Goal: Obtain resource: Download file/media

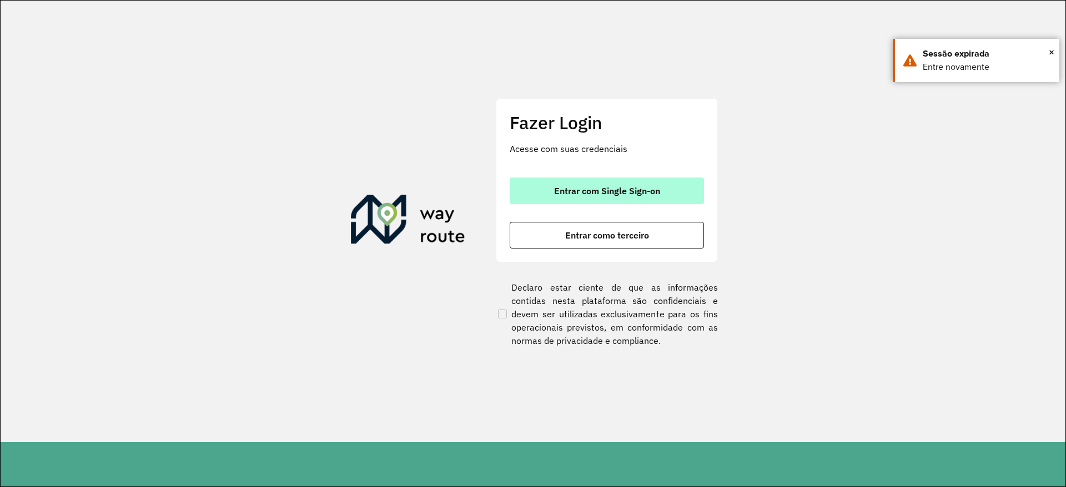
click at [625, 186] on span "Entrar com Single Sign-on" at bounding box center [607, 190] width 106 height 9
click at [604, 189] on span "Entrar com Single Sign-on" at bounding box center [607, 190] width 106 height 9
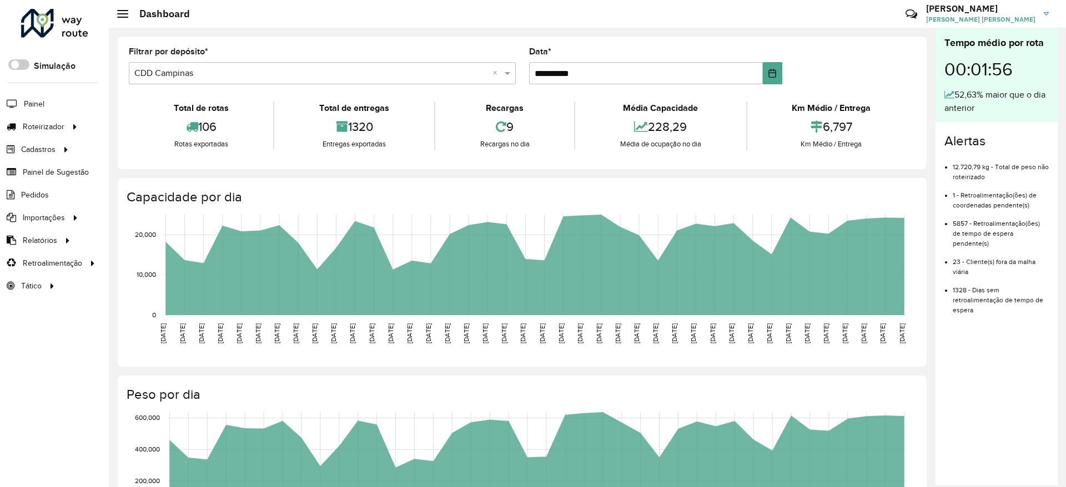
click at [25, 378] on div "Roteirizador AmbevTech Simulação Painel Roteirizador Entregas Cadastros Checkpo…" at bounding box center [54, 243] width 109 height 487
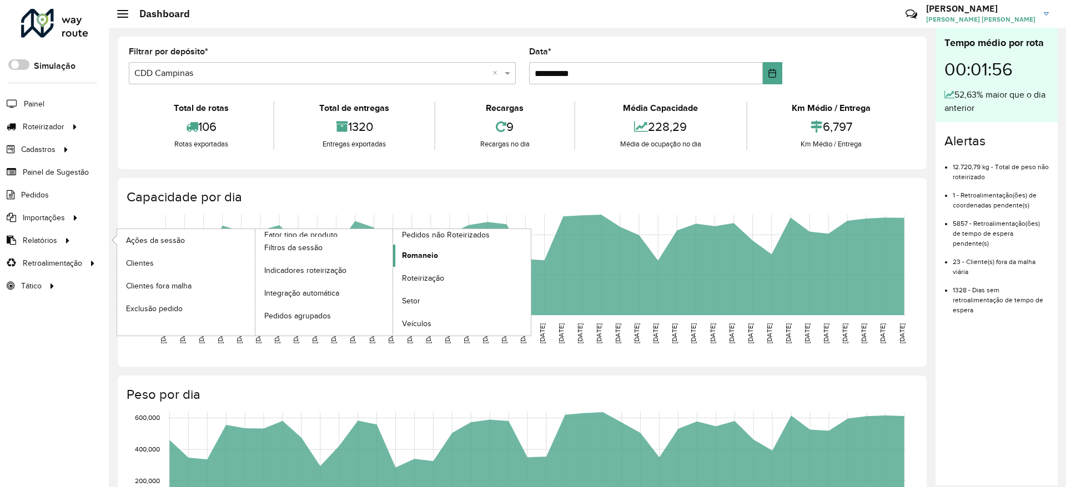
click at [435, 253] on span "Romaneio" at bounding box center [420, 256] width 36 height 12
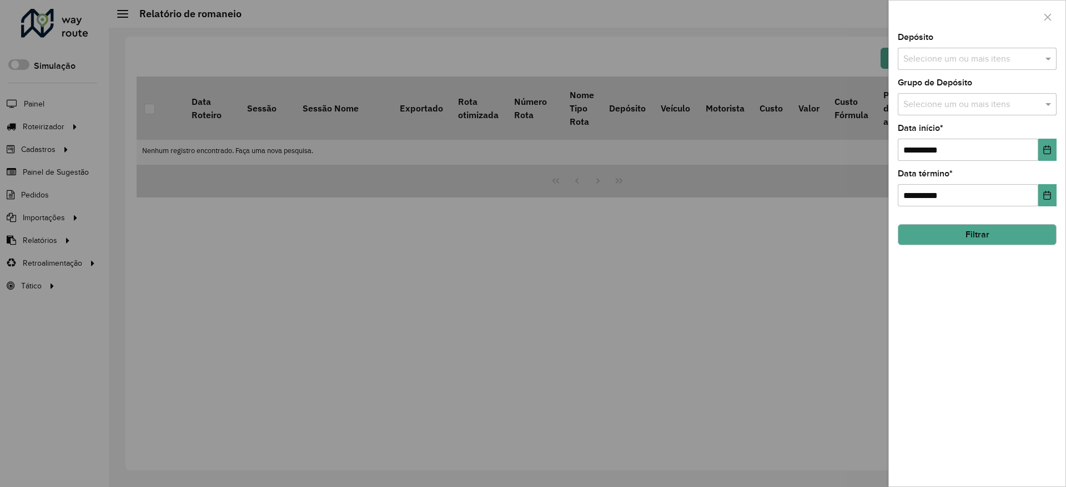
click at [983, 60] on input "text" at bounding box center [971, 59] width 142 height 13
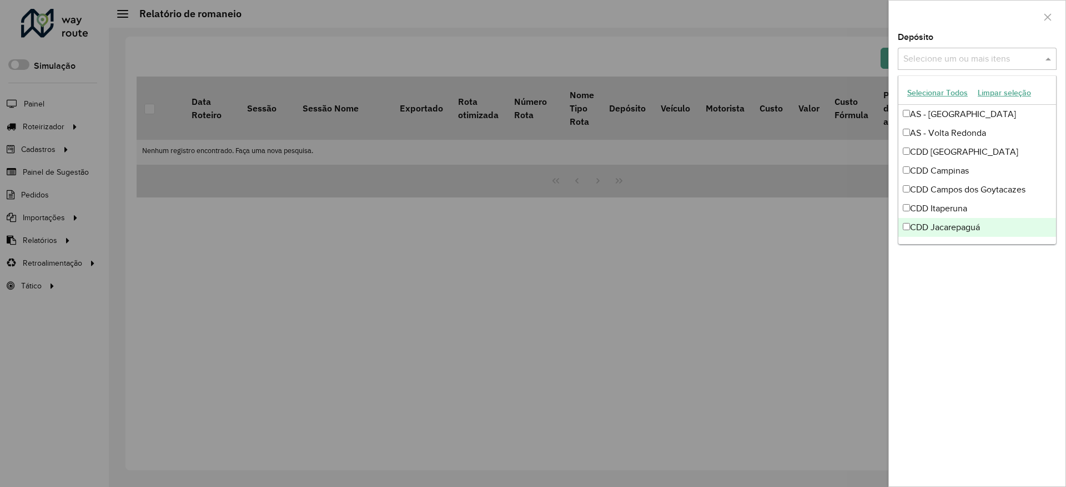
click at [957, 225] on div "CDD Jacarepaguá" at bounding box center [977, 227] width 158 height 19
click at [954, 316] on div "**********" at bounding box center [977, 259] width 176 height 453
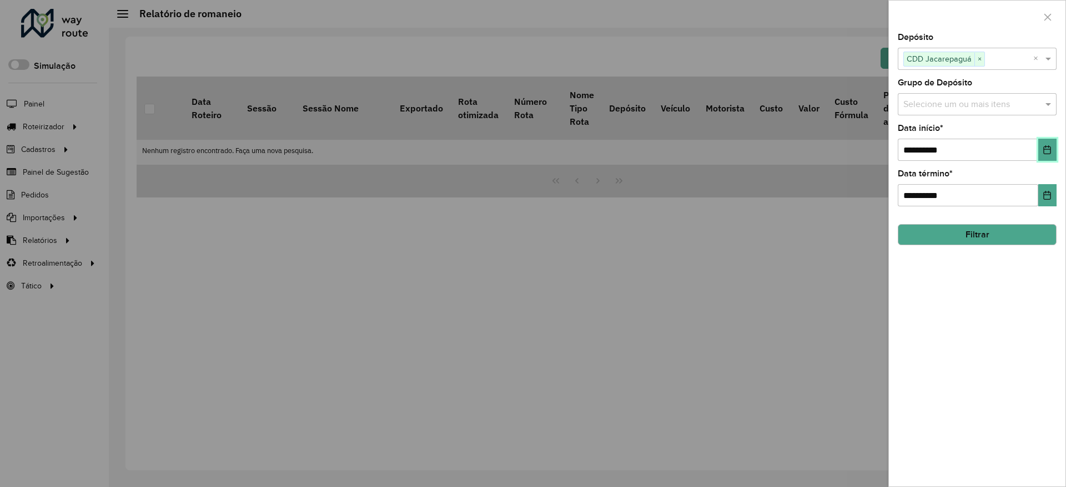
click at [1044, 153] on icon "Choose Date" at bounding box center [1046, 149] width 7 height 9
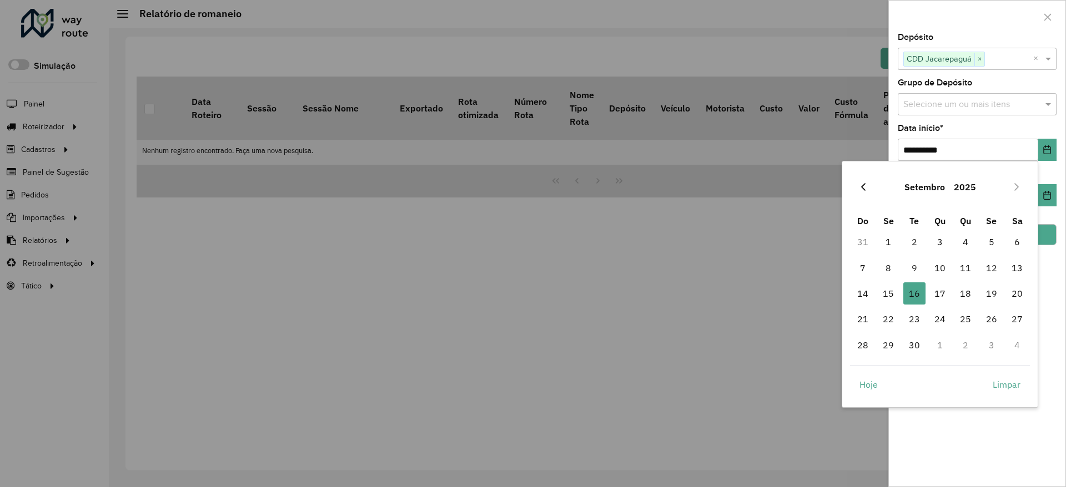
click at [867, 185] on icon "Previous Month" at bounding box center [863, 187] width 9 height 9
click at [988, 242] on span "1" at bounding box center [991, 242] width 22 height 22
type input "**********"
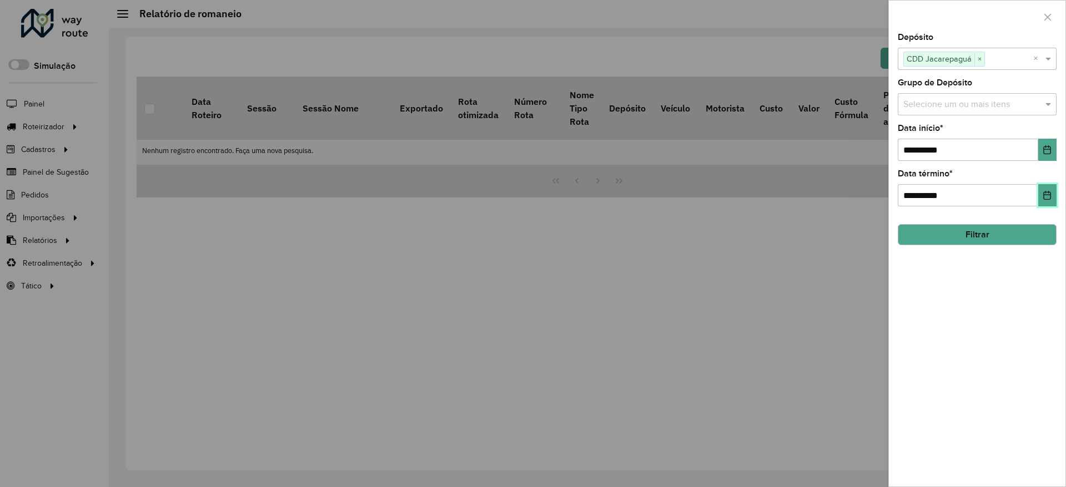
click at [1053, 191] on button "Choose Date" at bounding box center [1047, 195] width 18 height 22
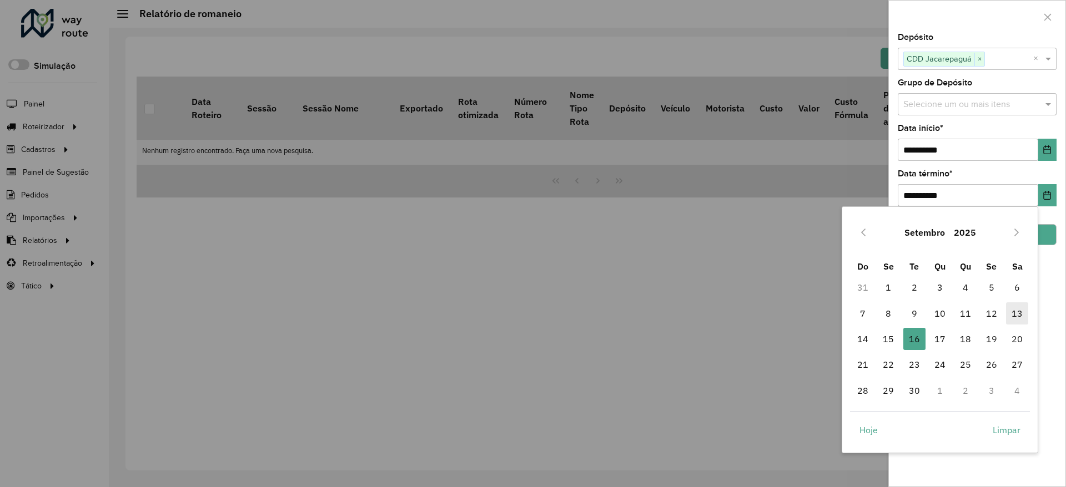
click at [1015, 316] on span "13" at bounding box center [1017, 313] width 22 height 22
type input "**********"
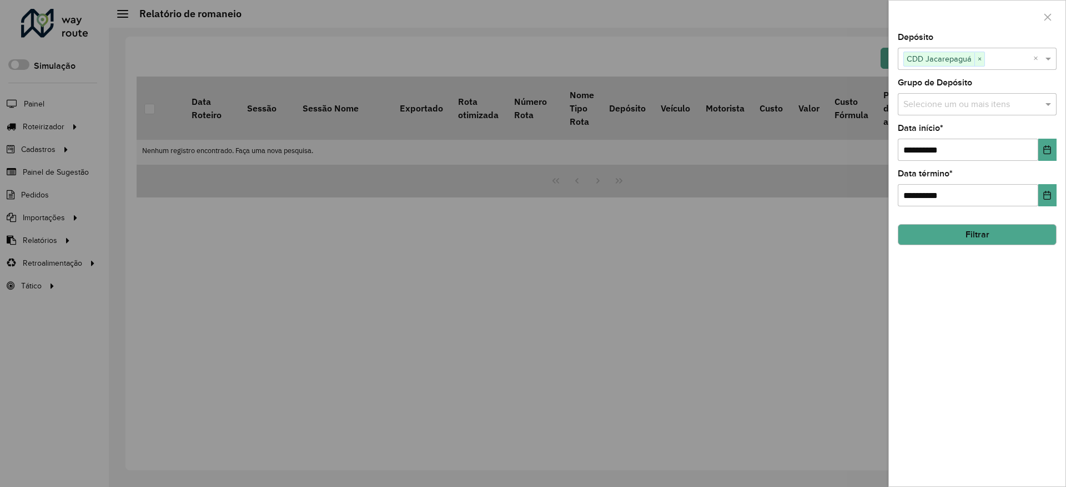
click at [974, 302] on div "**********" at bounding box center [977, 259] width 176 height 453
click at [975, 235] on button "Filtrar" at bounding box center [976, 234] width 159 height 21
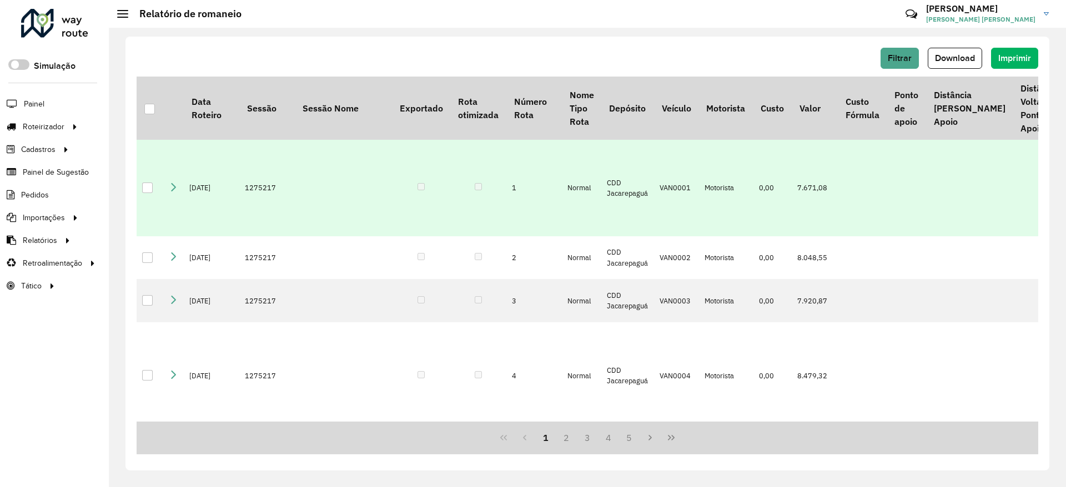
click at [147, 104] on div at bounding box center [149, 109] width 11 height 11
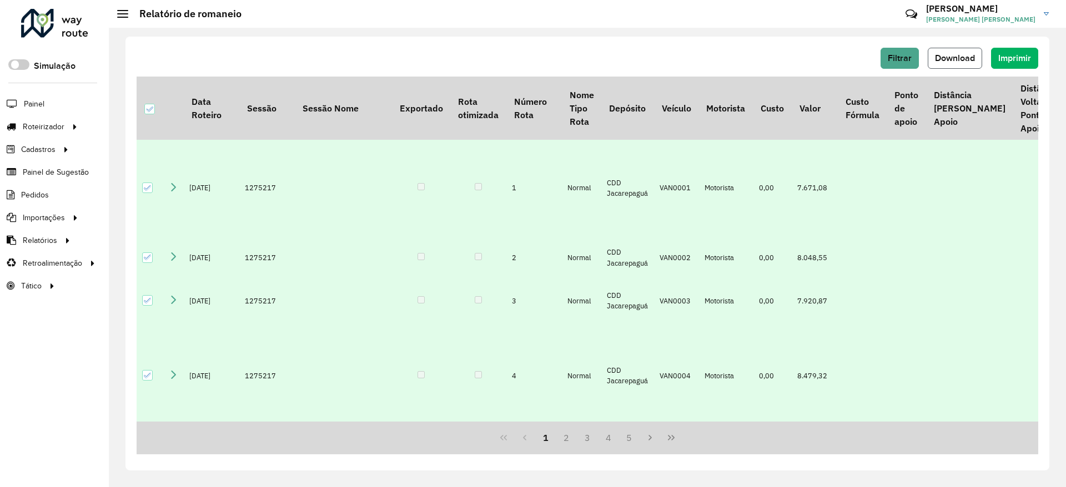
click at [945, 58] on span "Download" at bounding box center [955, 57] width 40 height 9
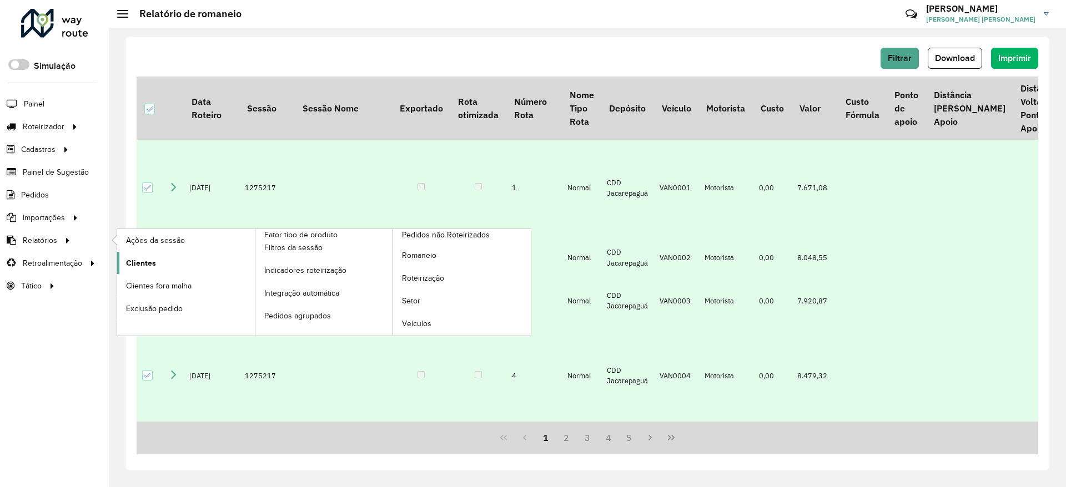
click at [152, 260] on span "Clientes" at bounding box center [141, 264] width 30 height 12
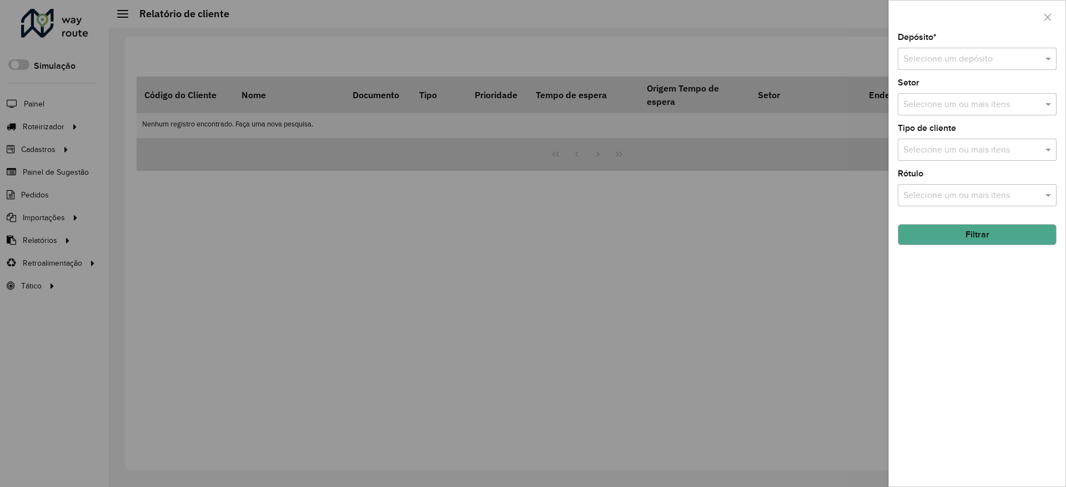
click at [932, 48] on div "Selecione um depósito" at bounding box center [976, 59] width 159 height 22
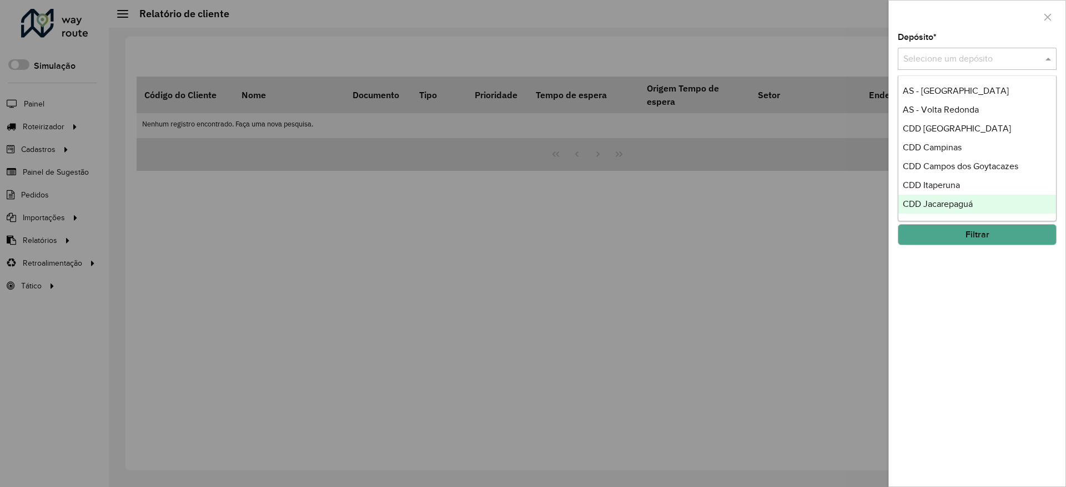
click at [976, 194] on div "CDD Itaperuna" at bounding box center [977, 185] width 158 height 19
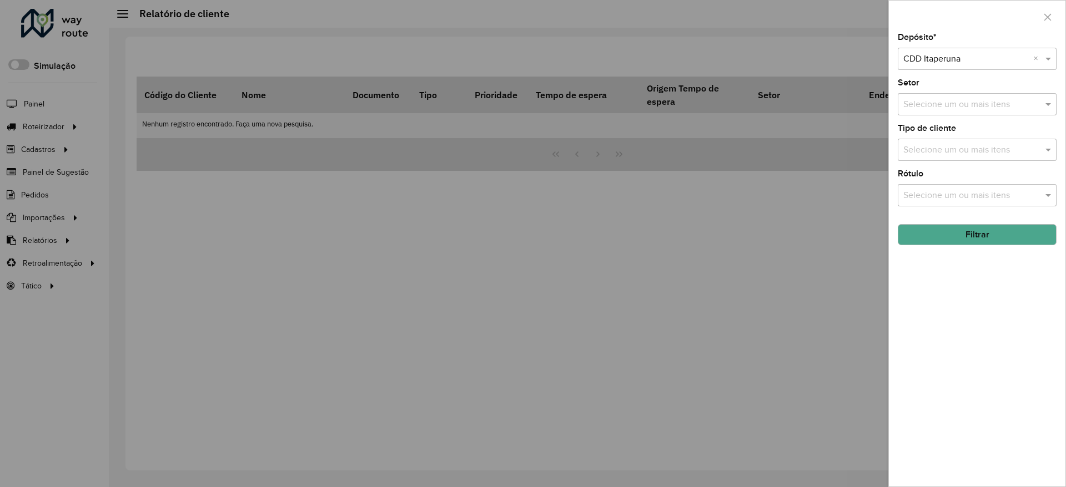
click at [993, 58] on input "text" at bounding box center [965, 59] width 125 height 13
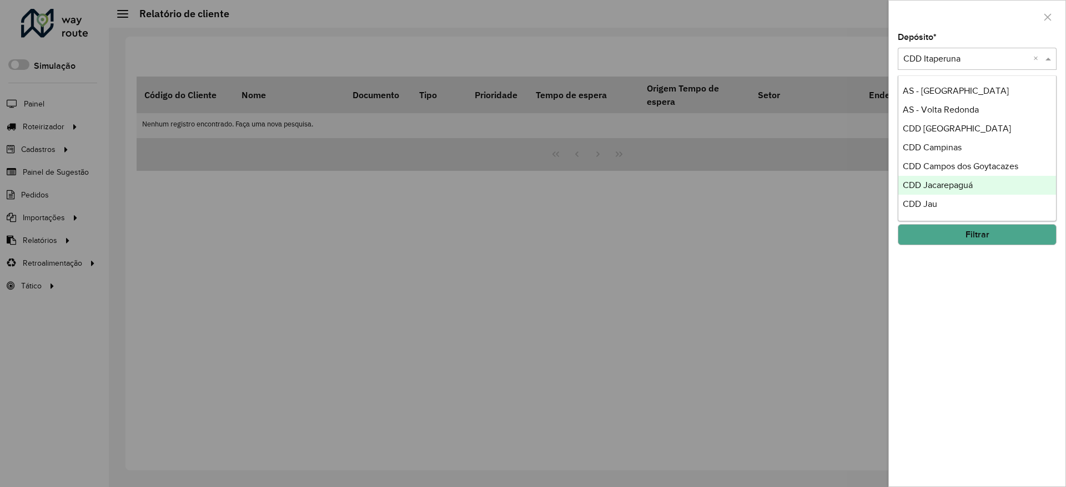
click at [983, 190] on div "CDD Jacarepaguá" at bounding box center [977, 185] width 158 height 19
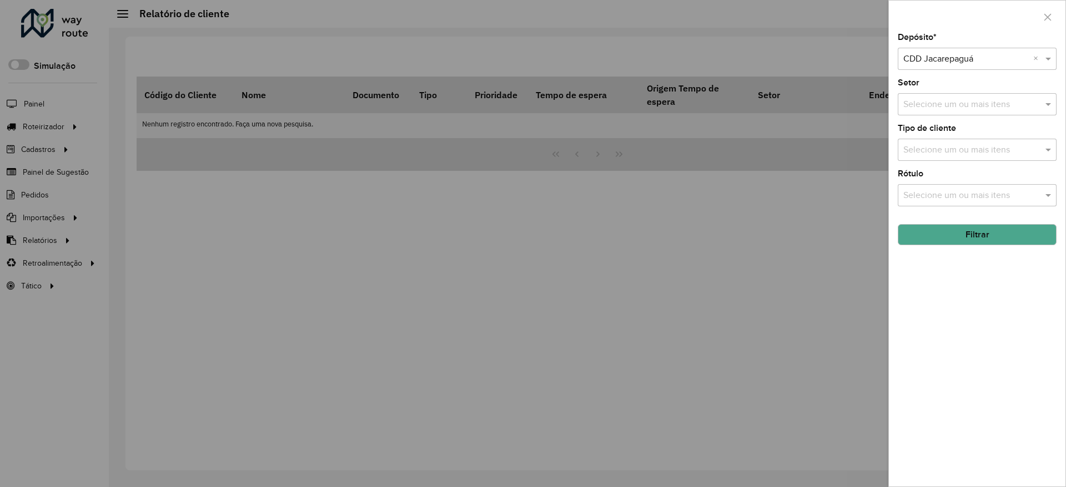
click at [969, 235] on button "Filtrar" at bounding box center [976, 234] width 159 height 21
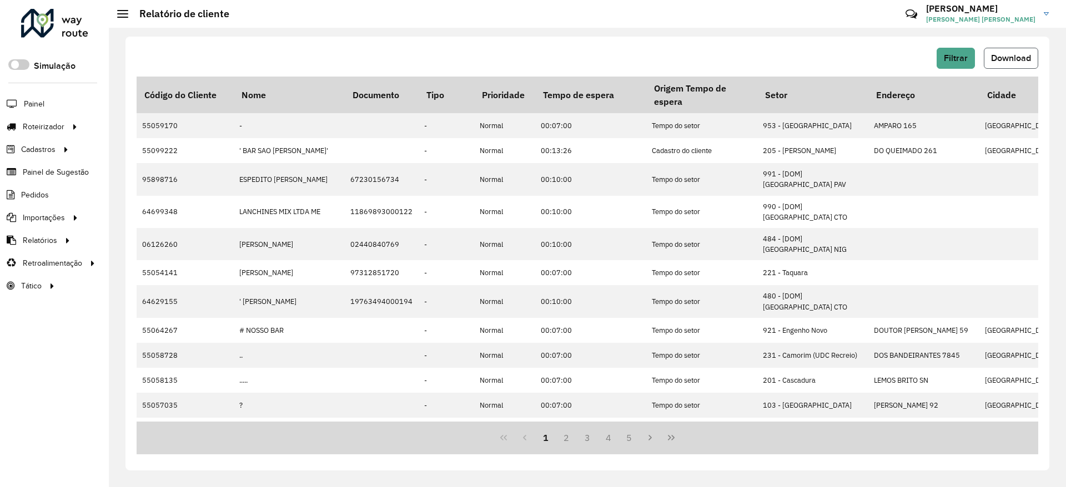
click at [1014, 55] on span "Download" at bounding box center [1011, 57] width 40 height 9
